Goal: Task Accomplishment & Management: Use online tool/utility

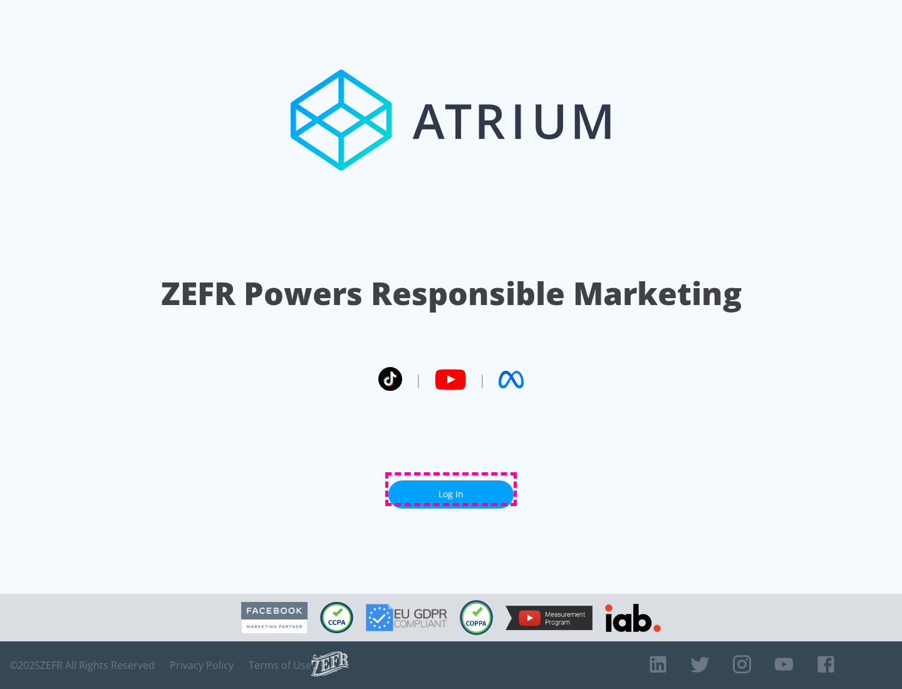
click at [451, 489] on link "Log In" at bounding box center [450, 495] width 125 height 28
